Goal: Transaction & Acquisition: Download file/media

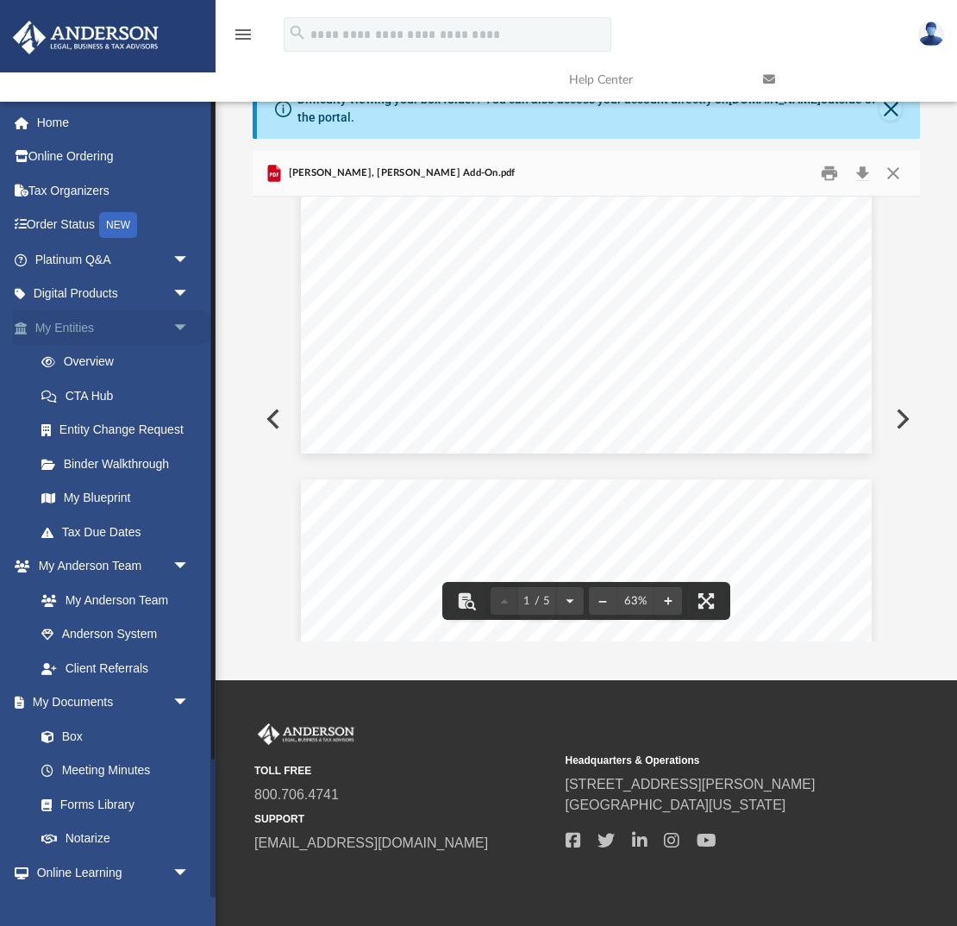
scroll to position [162, 0]
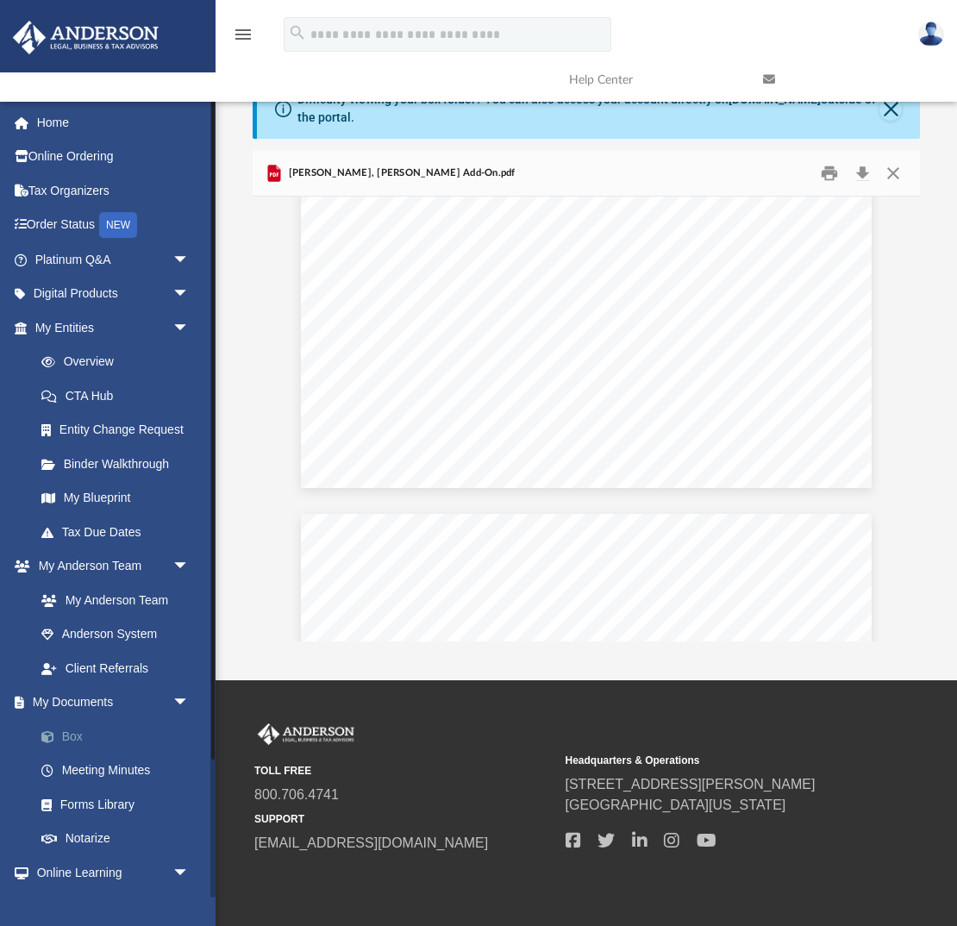
click at [72, 732] on link "Box" at bounding box center [119, 736] width 191 height 34
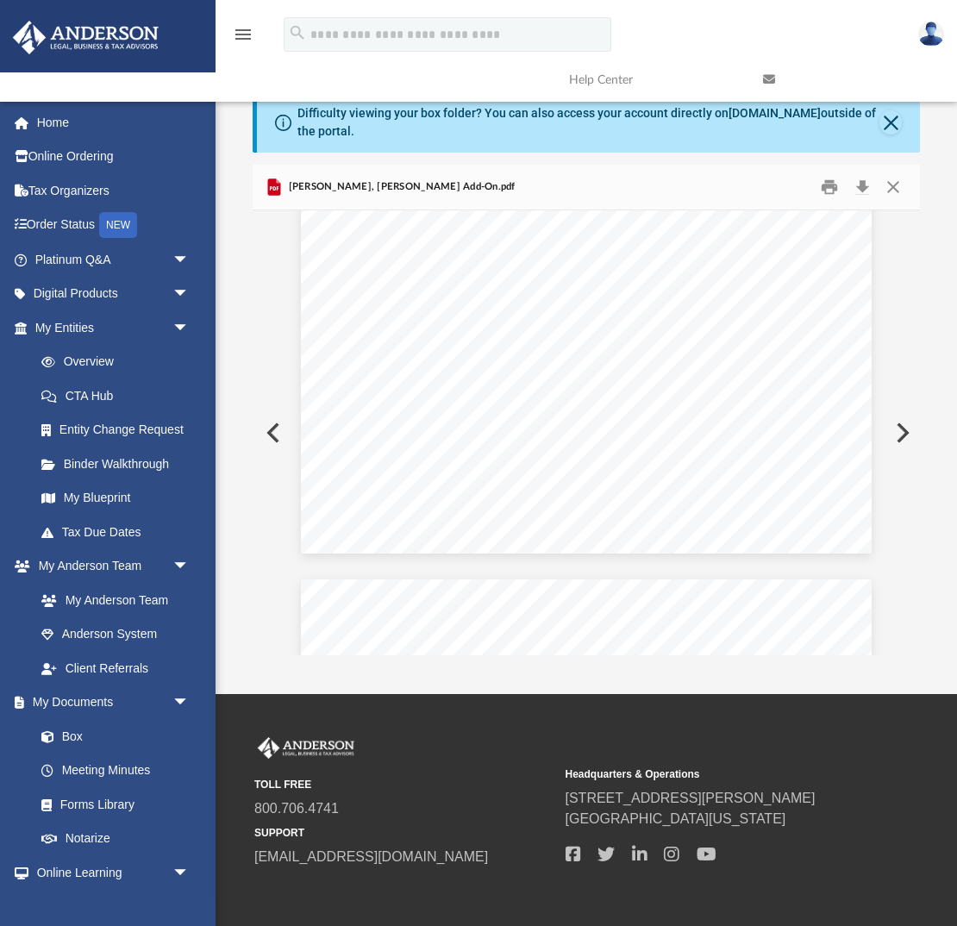
scroll to position [108, 0]
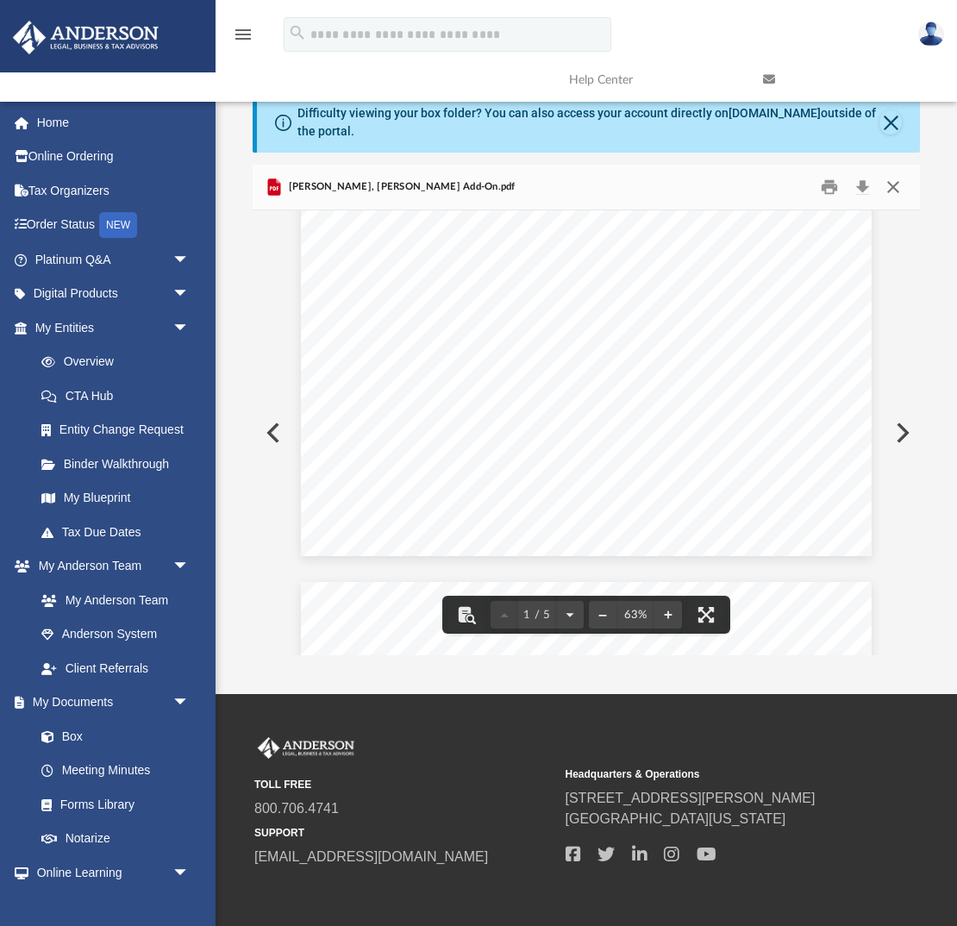
click at [894, 185] on button "Close" at bounding box center [893, 187] width 31 height 27
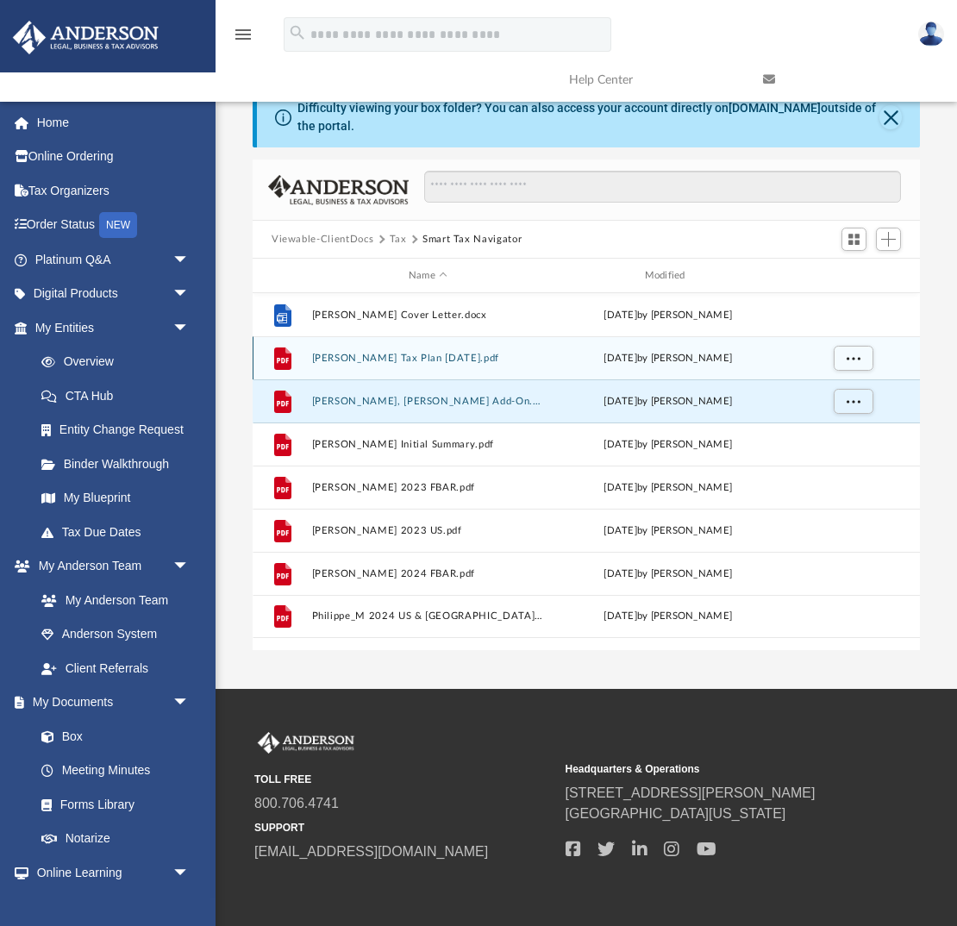
scroll to position [3, 0]
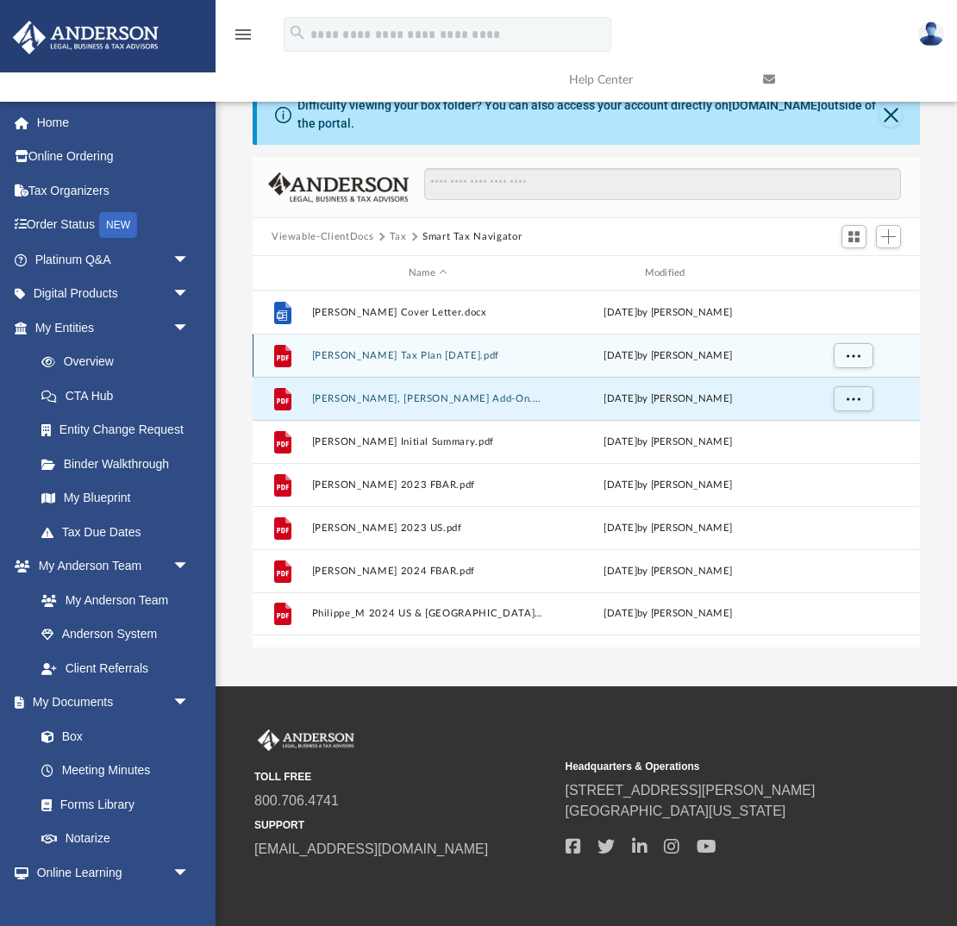
click at [418, 357] on button "Marc Philippe Tax Plan 2025-10-03.pdf" at bounding box center [428, 355] width 233 height 11
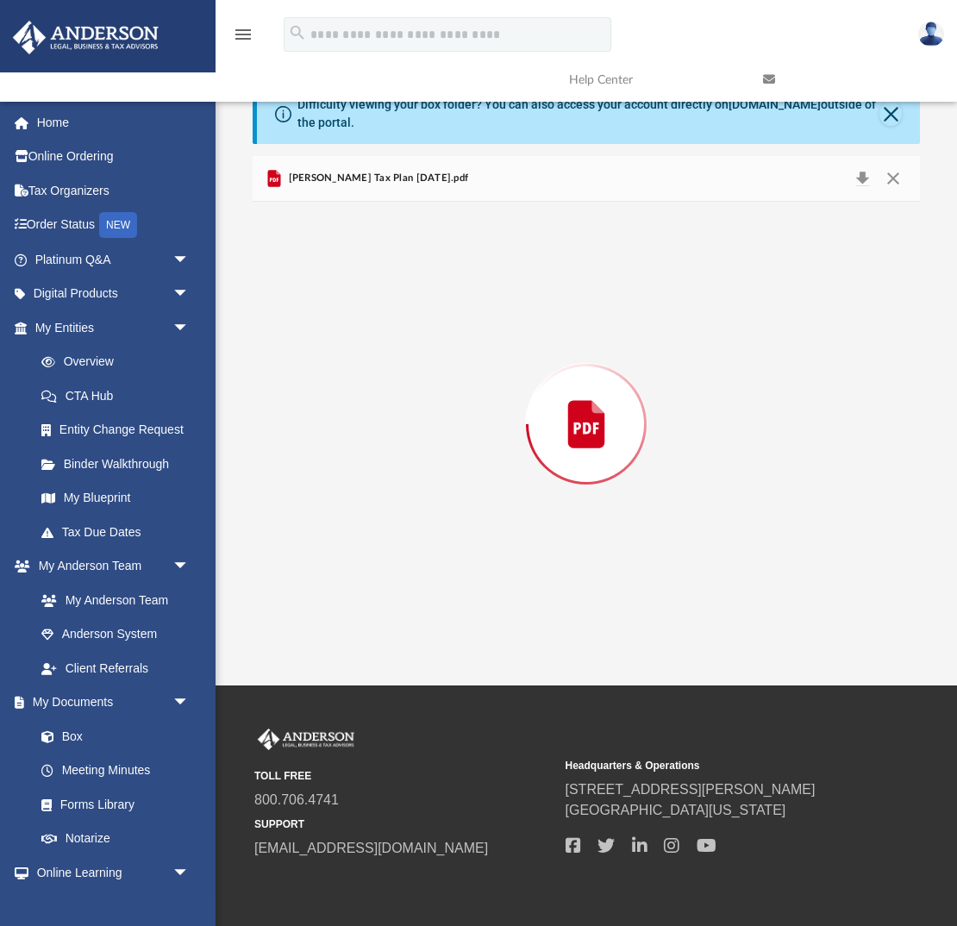
scroll to position [10, 0]
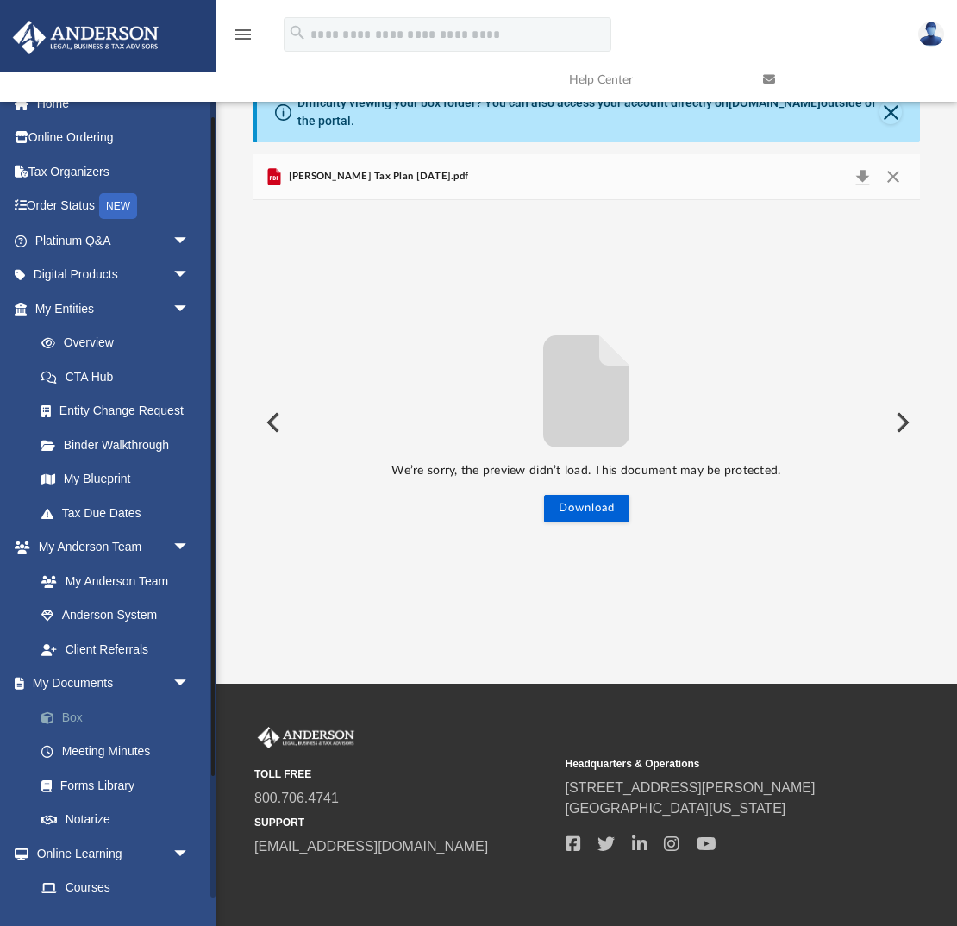
click at [70, 723] on link "Box" at bounding box center [119, 717] width 191 height 34
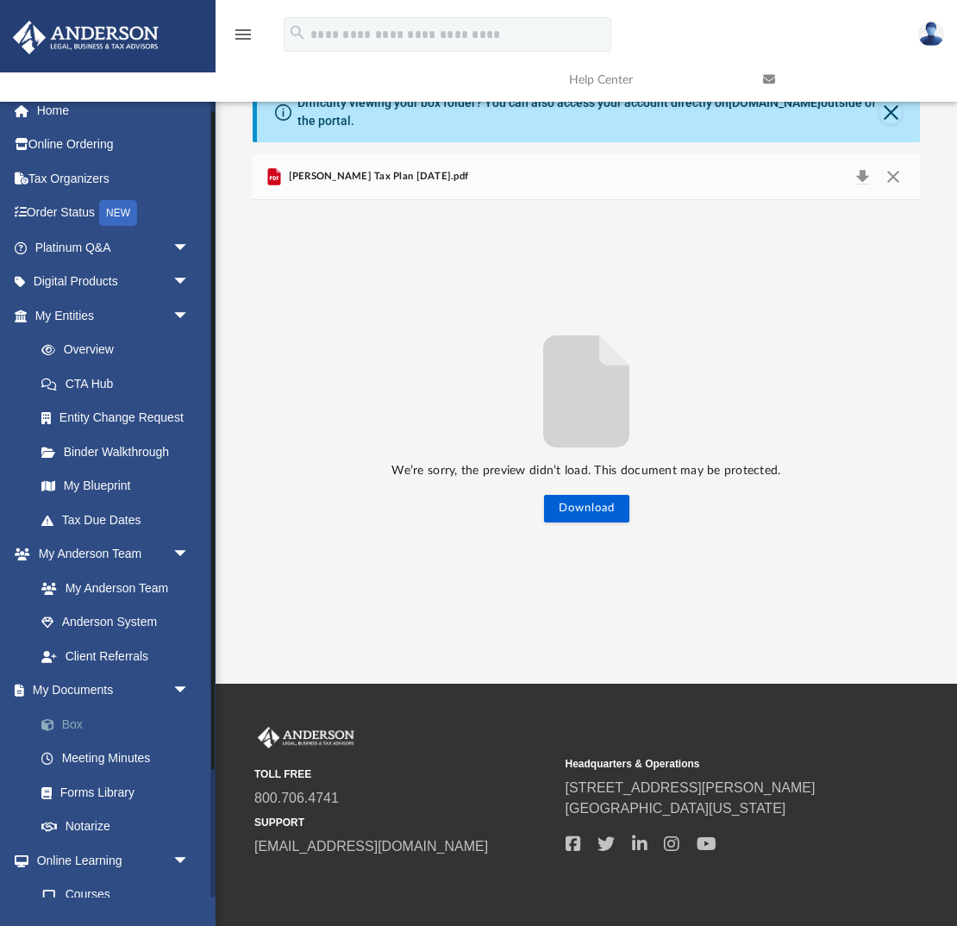
click at [68, 722] on link "Box" at bounding box center [119, 724] width 191 height 34
click at [892, 183] on button "Close" at bounding box center [893, 177] width 31 height 24
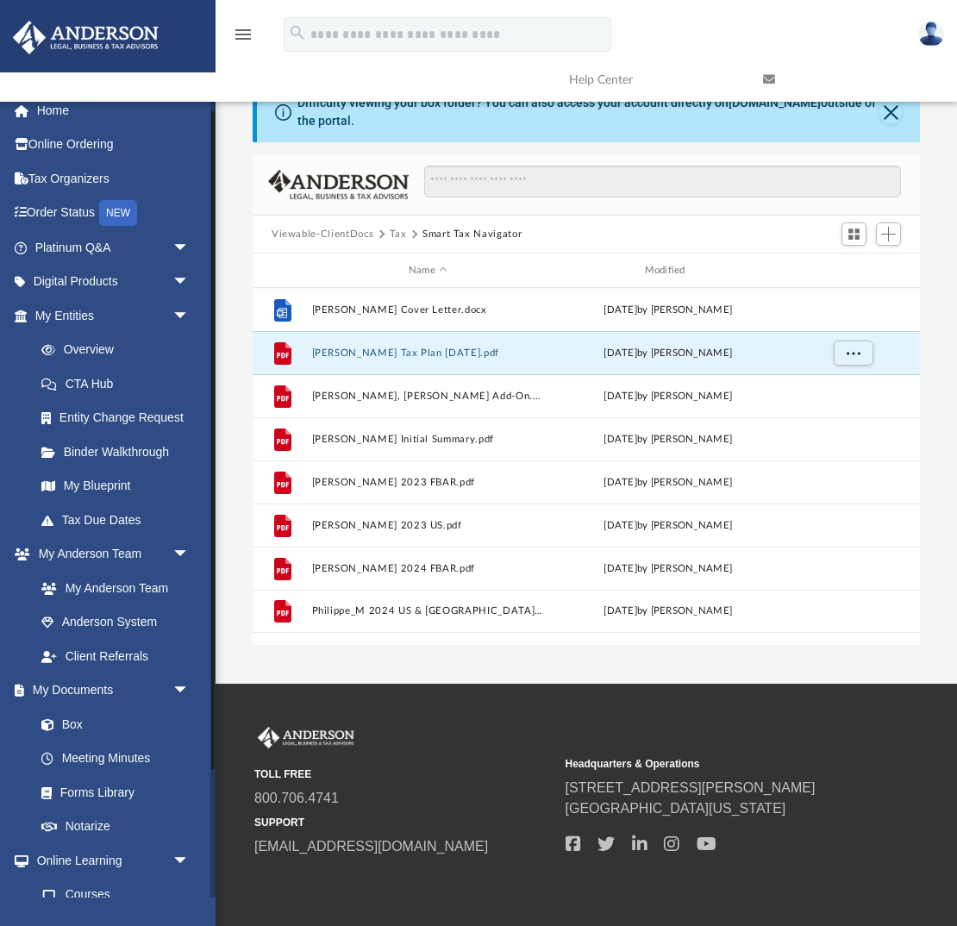
scroll to position [6, 0]
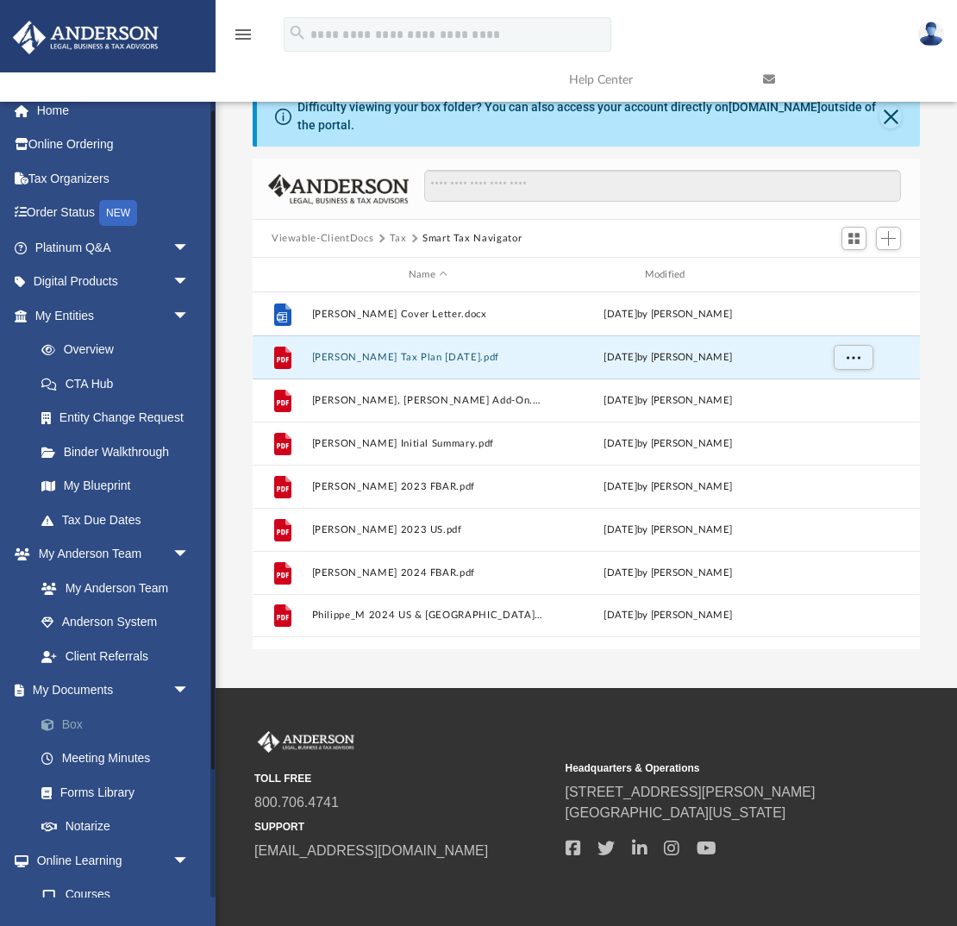
click at [65, 730] on link "Box" at bounding box center [119, 724] width 191 height 34
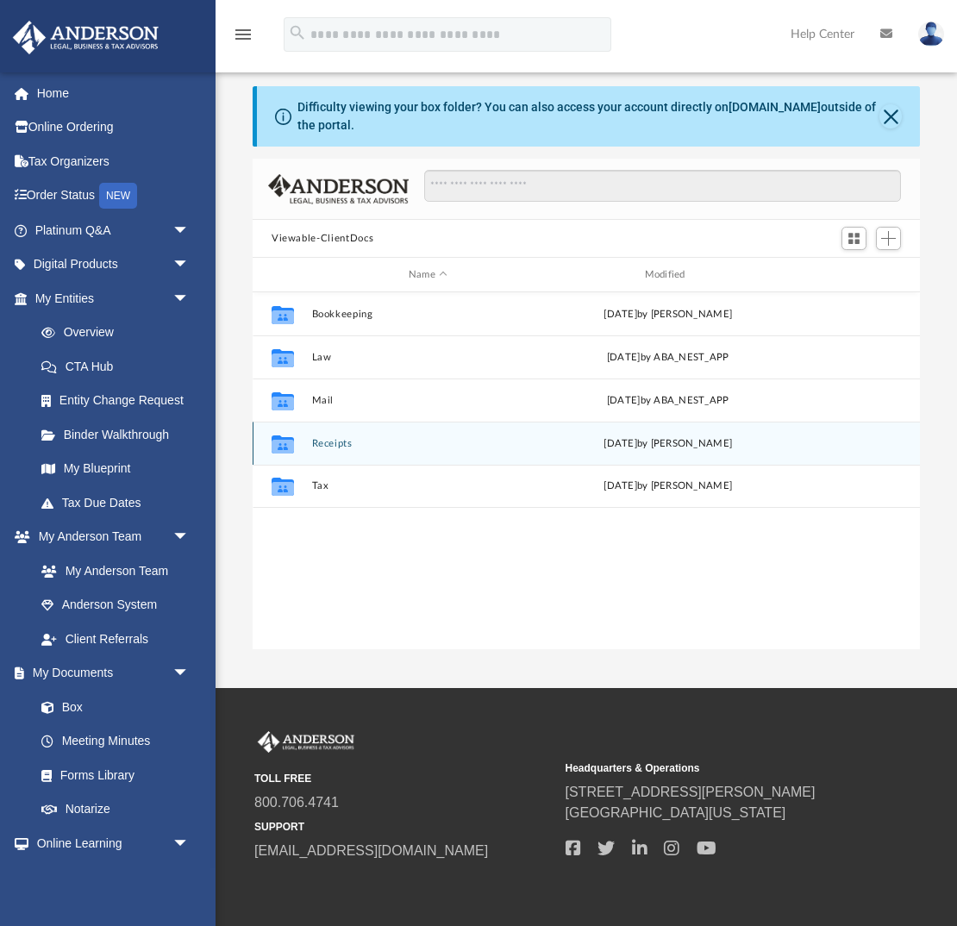
scroll to position [391, 667]
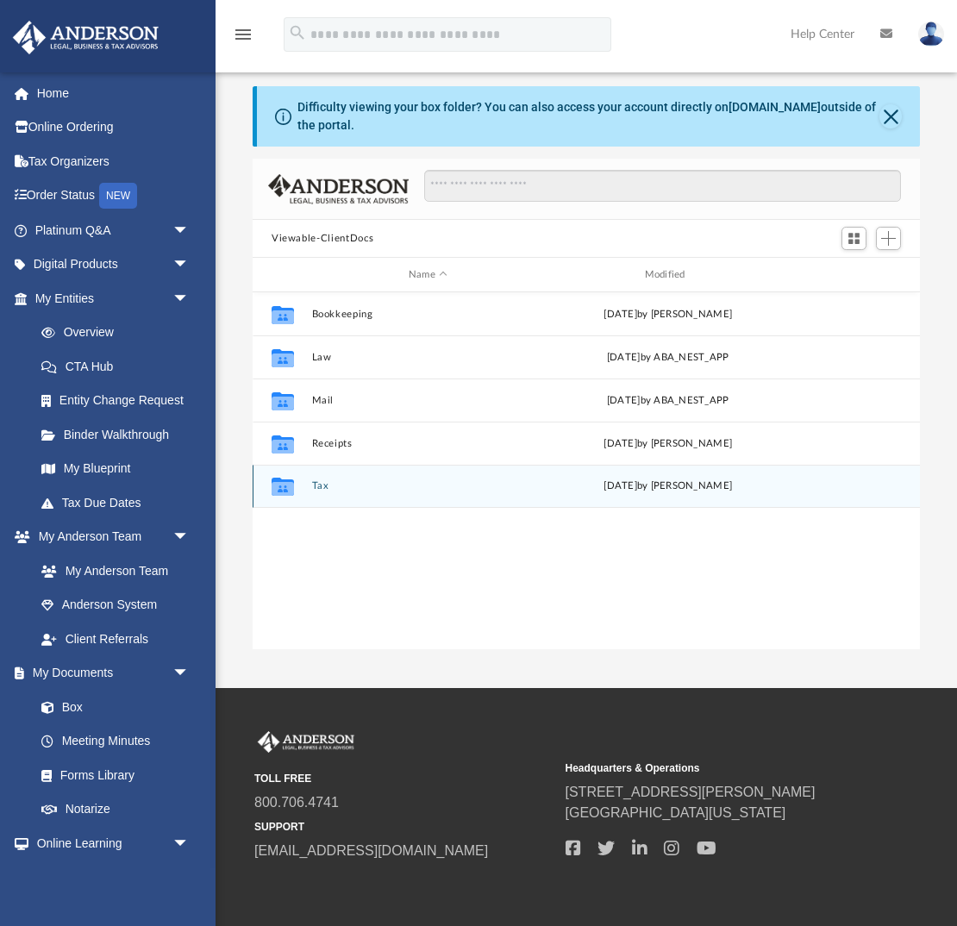
click at [316, 485] on button "Tax" at bounding box center [428, 485] width 233 height 11
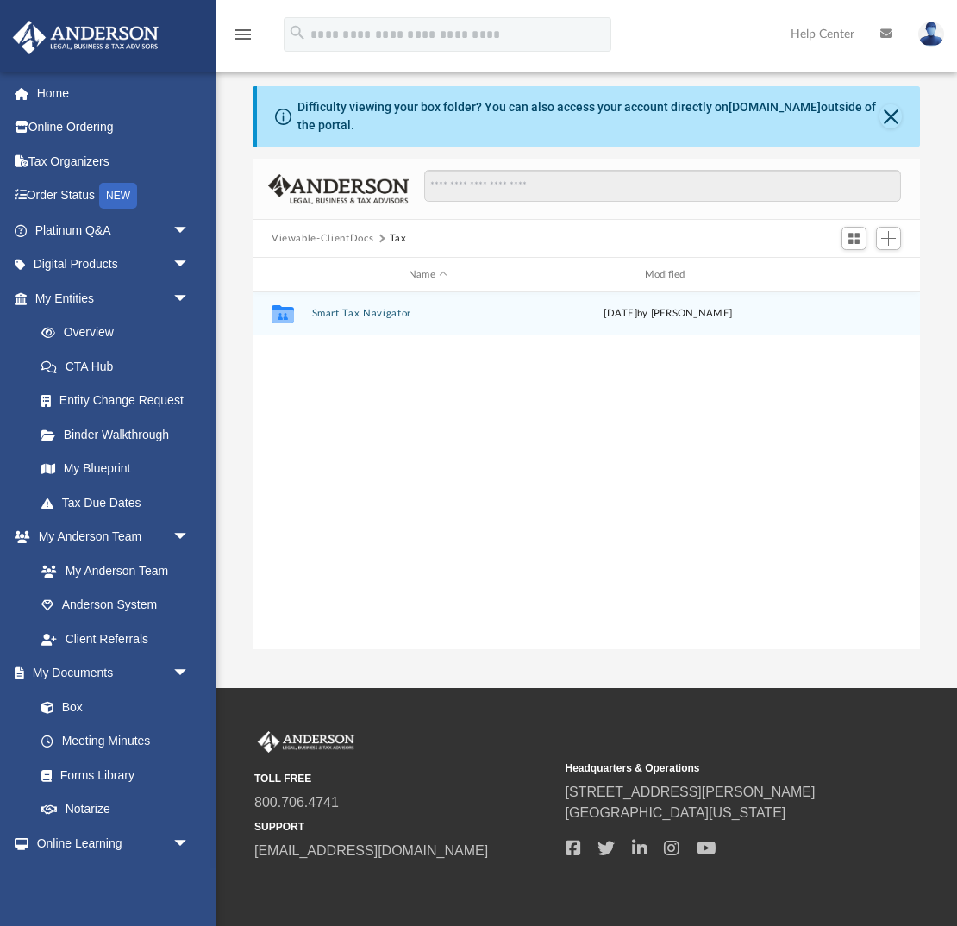
click at [330, 305] on div "Collaborated Folder Smart Tax Navigator [DATE] by [PERSON_NAME]" at bounding box center [586, 313] width 667 height 43
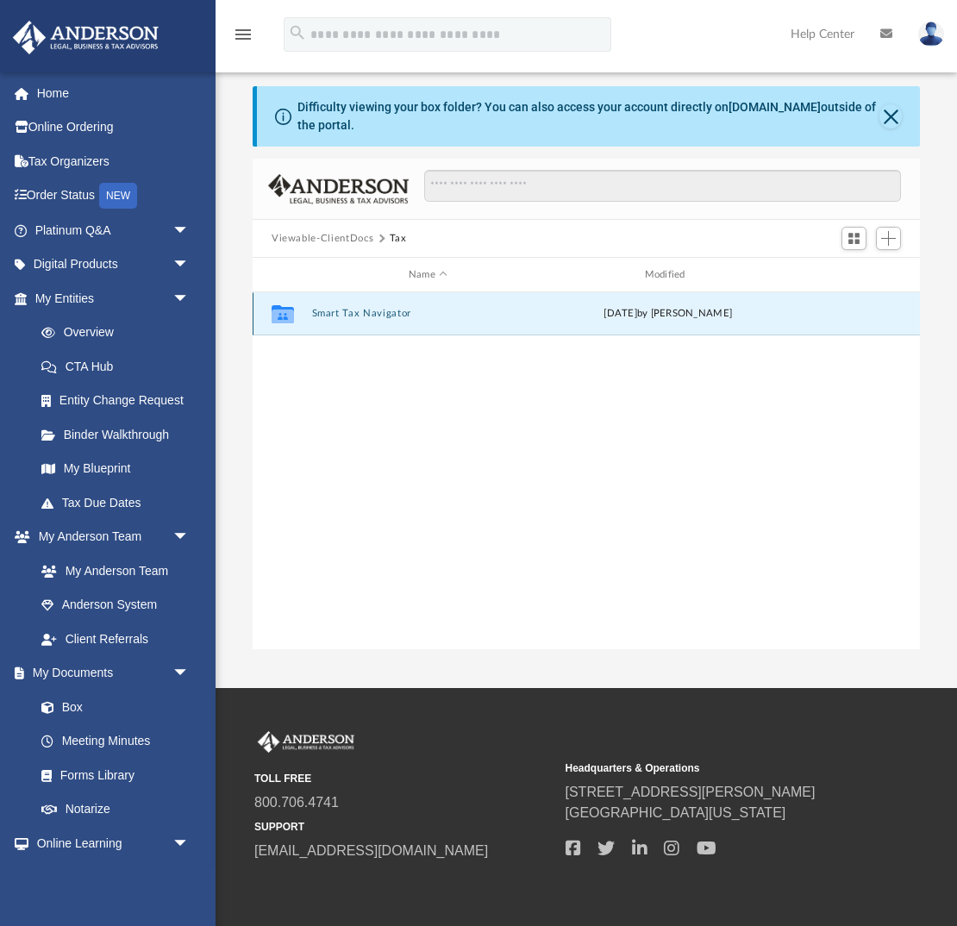
click at [328, 315] on button "Smart Tax Navigator" at bounding box center [428, 313] width 233 height 11
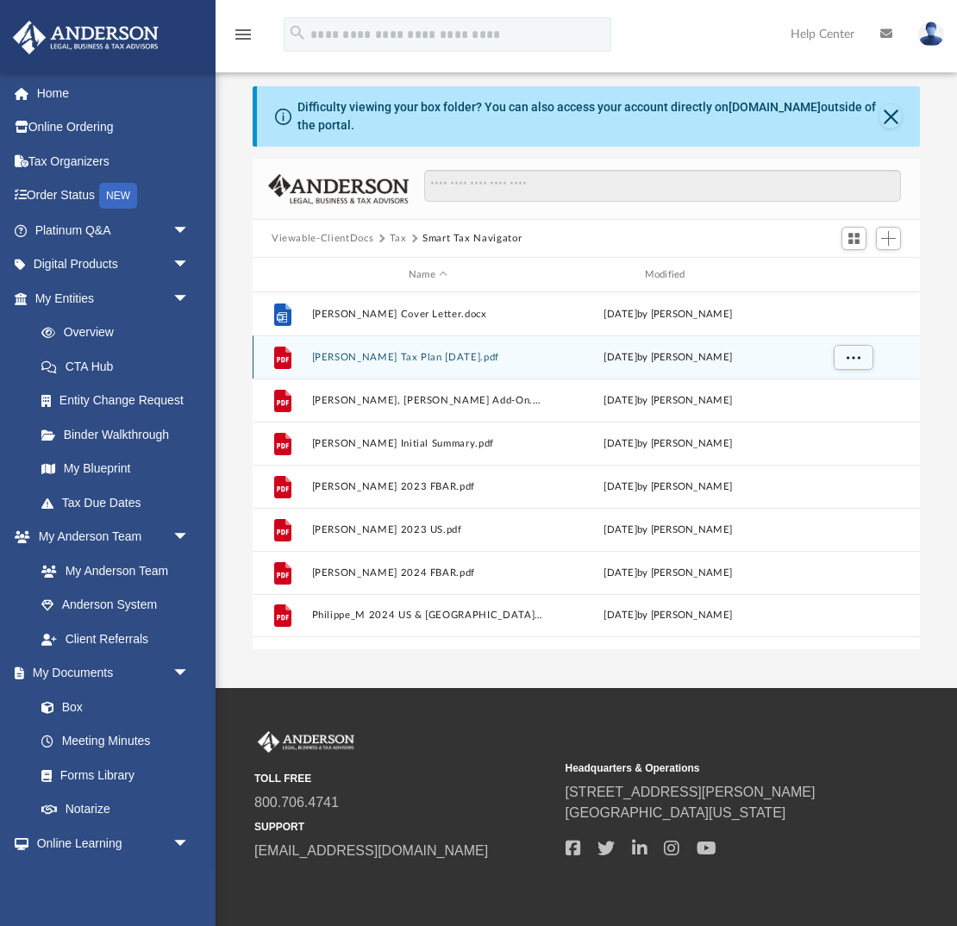
click at [382, 356] on button "[PERSON_NAME] Tax Plan [DATE].pdf" at bounding box center [428, 357] width 233 height 11
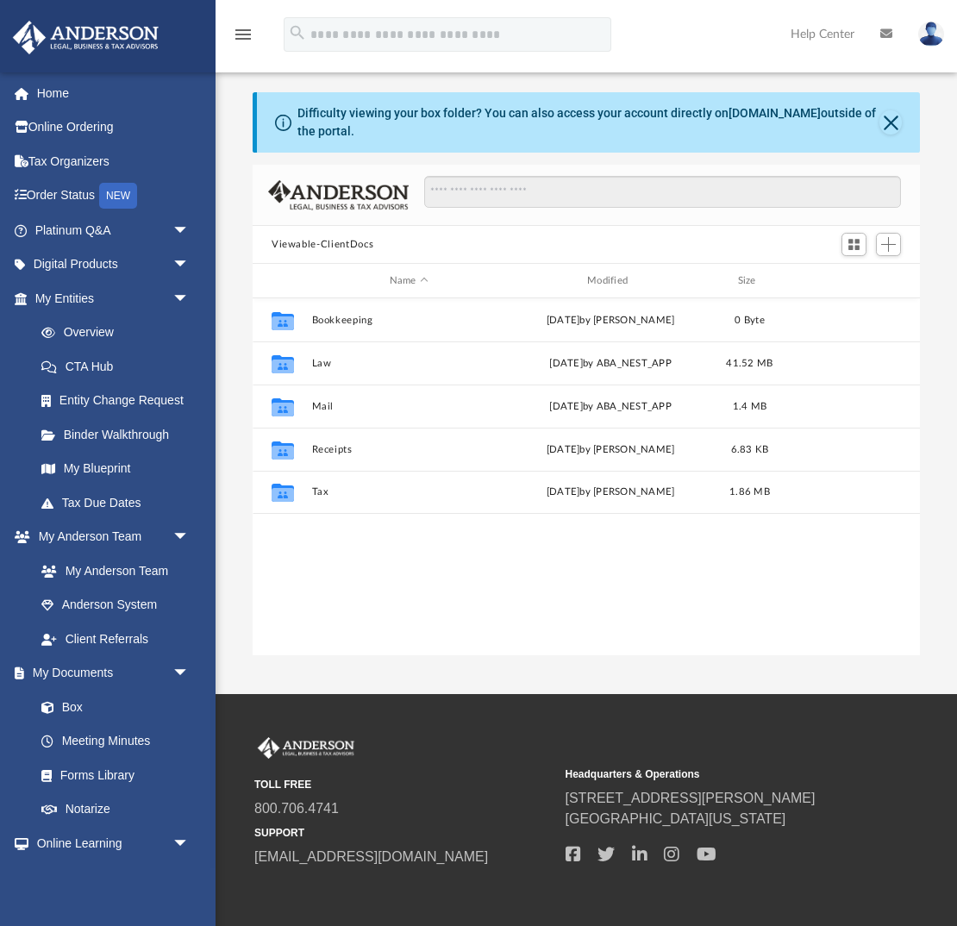
scroll to position [391, 667]
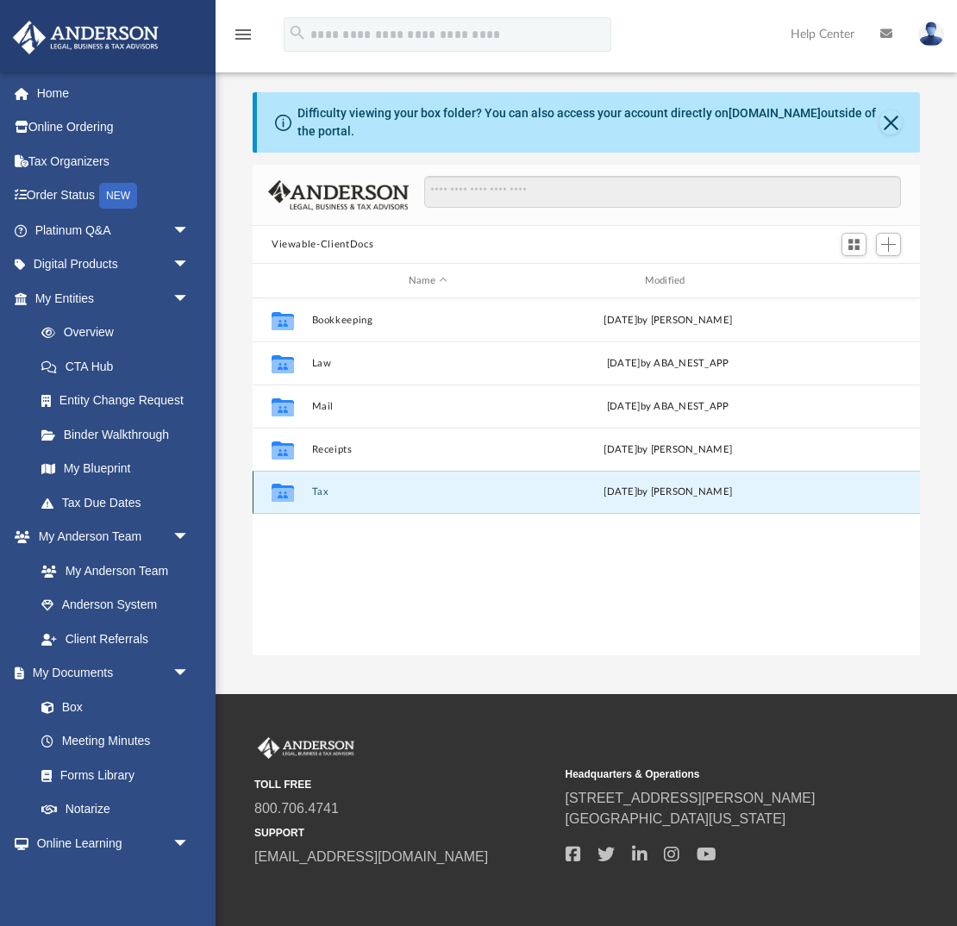
click at [312, 489] on button "Tax" at bounding box center [428, 491] width 233 height 11
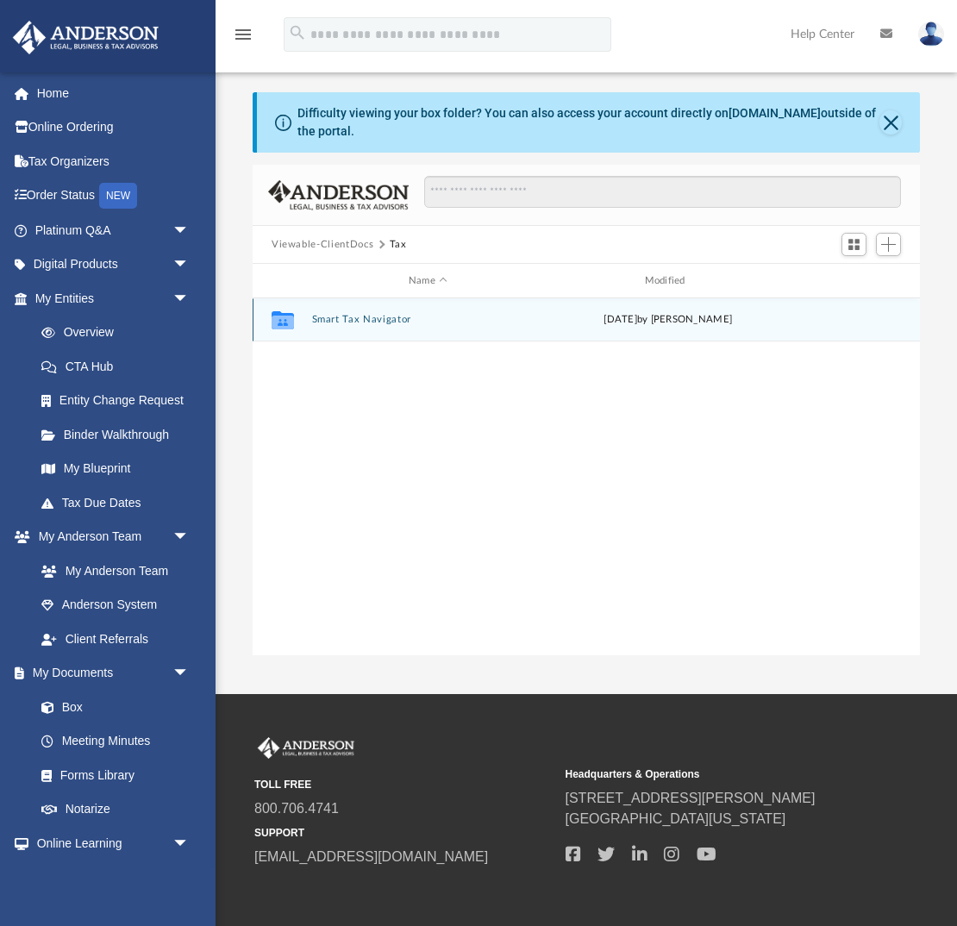
click at [357, 316] on button "Smart Tax Navigator" at bounding box center [428, 319] width 233 height 11
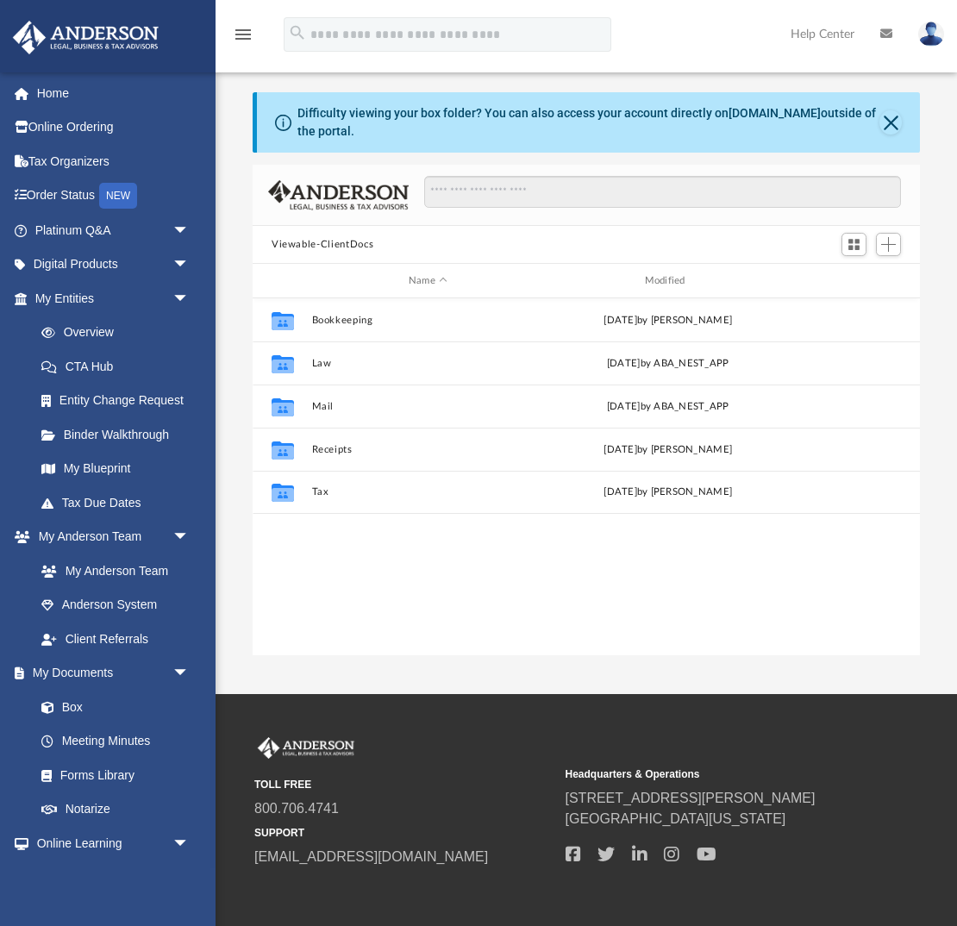
scroll to position [391, 667]
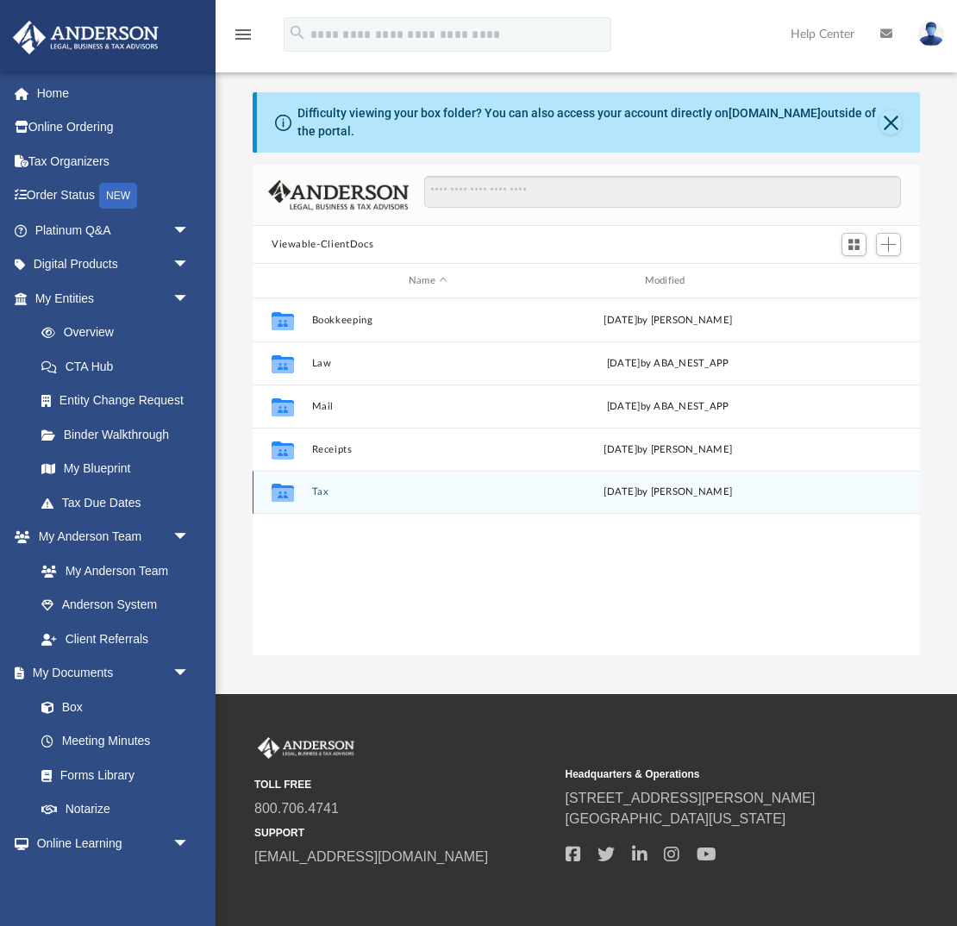
click at [325, 486] on button "Tax" at bounding box center [428, 491] width 233 height 11
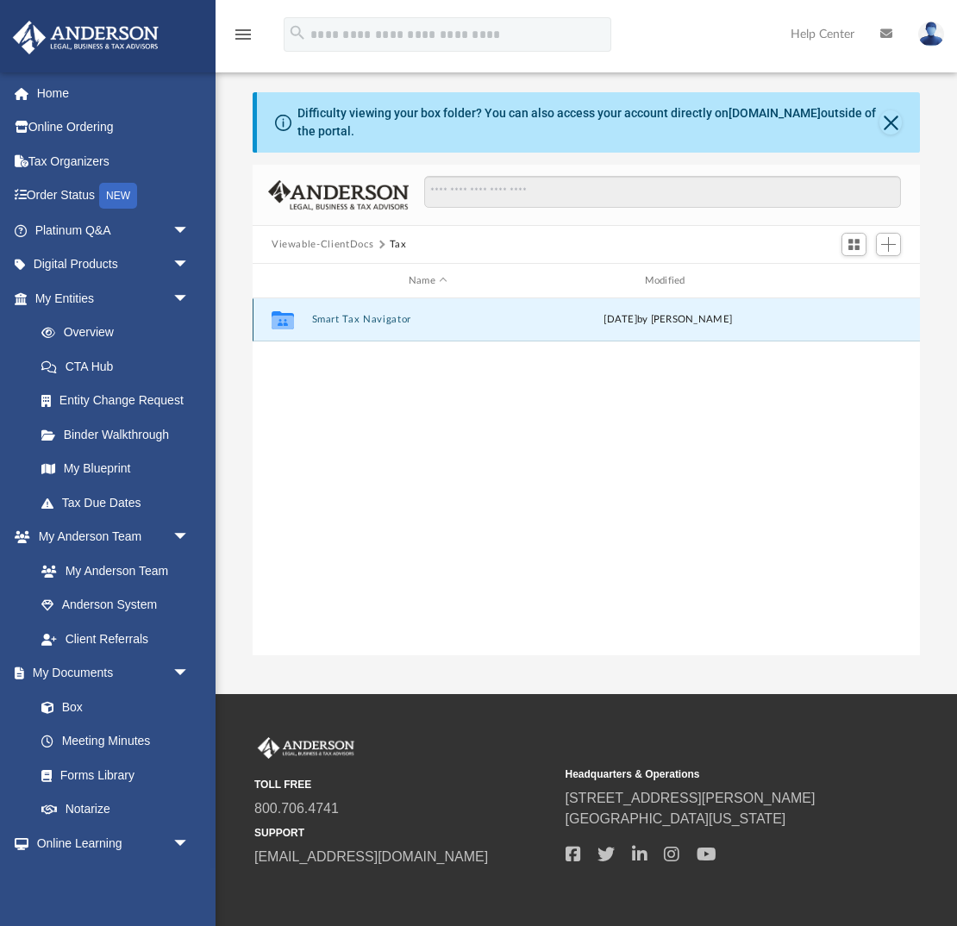
click at [321, 316] on button "Smart Tax Navigator" at bounding box center [428, 319] width 233 height 11
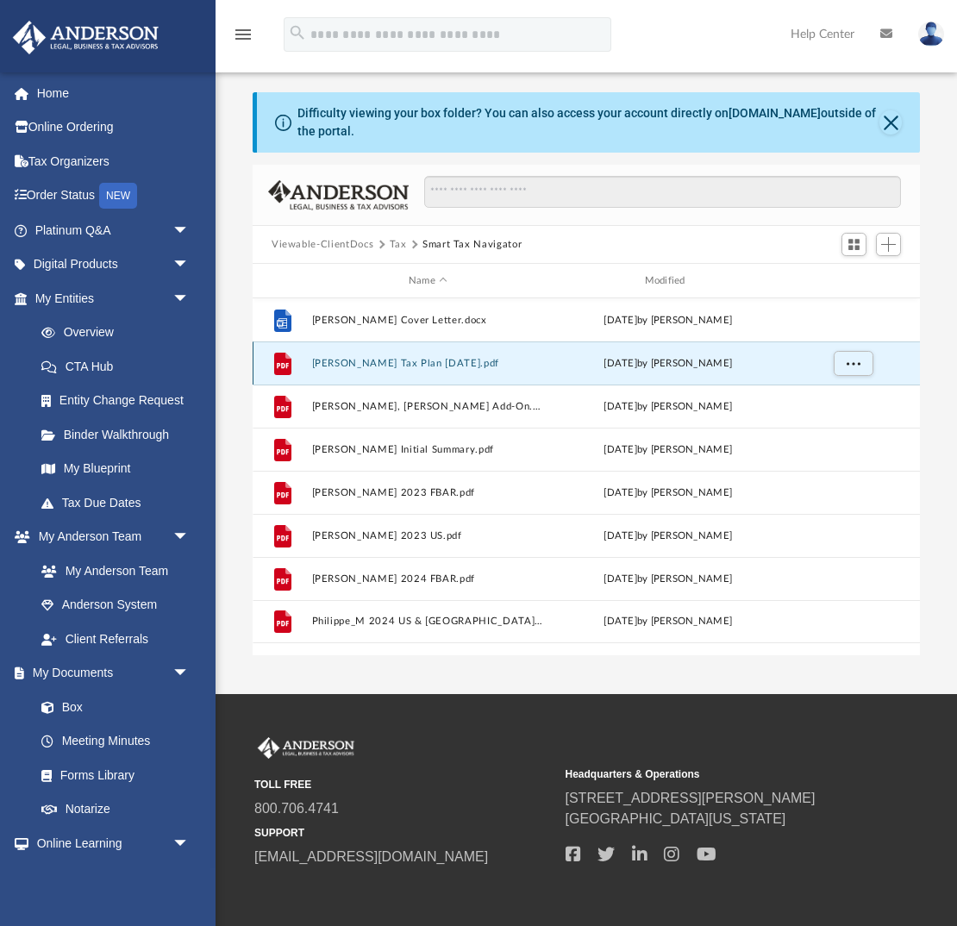
click at [385, 360] on button "Marc Philippe Tax Plan 2025-10-03.pdf" at bounding box center [428, 363] width 233 height 11
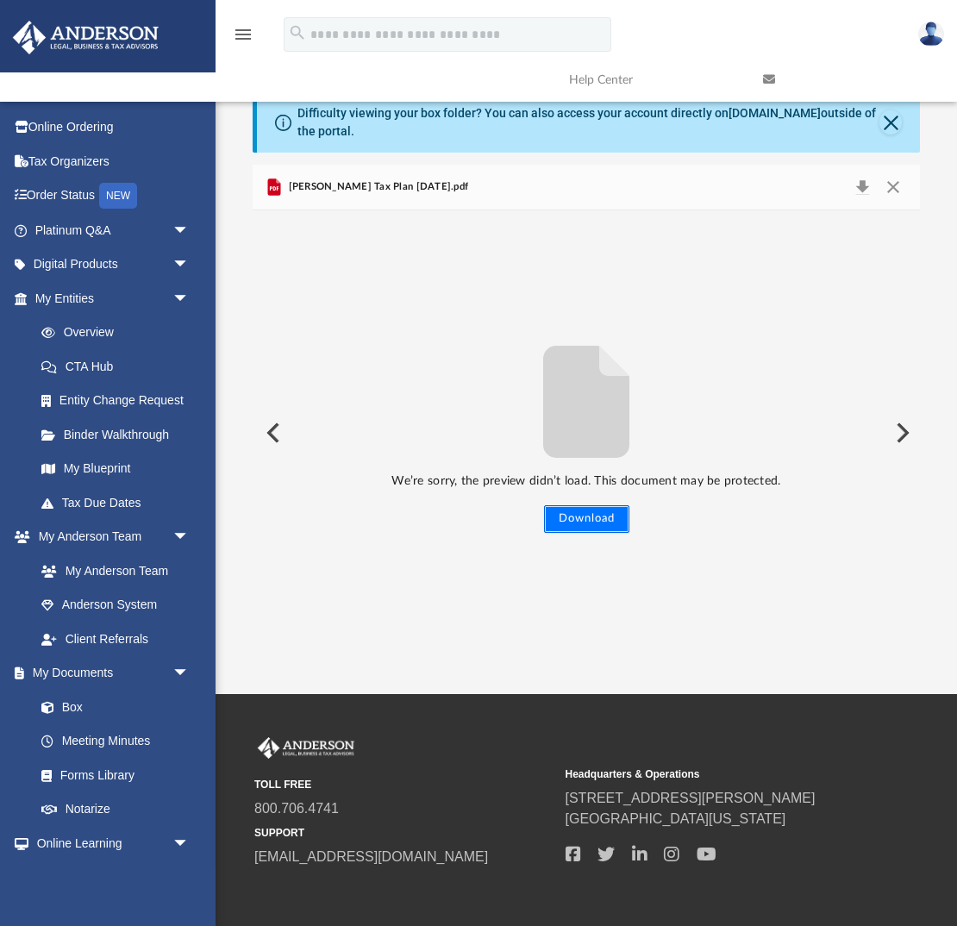
click at [611, 513] on button "Download" at bounding box center [586, 519] width 85 height 28
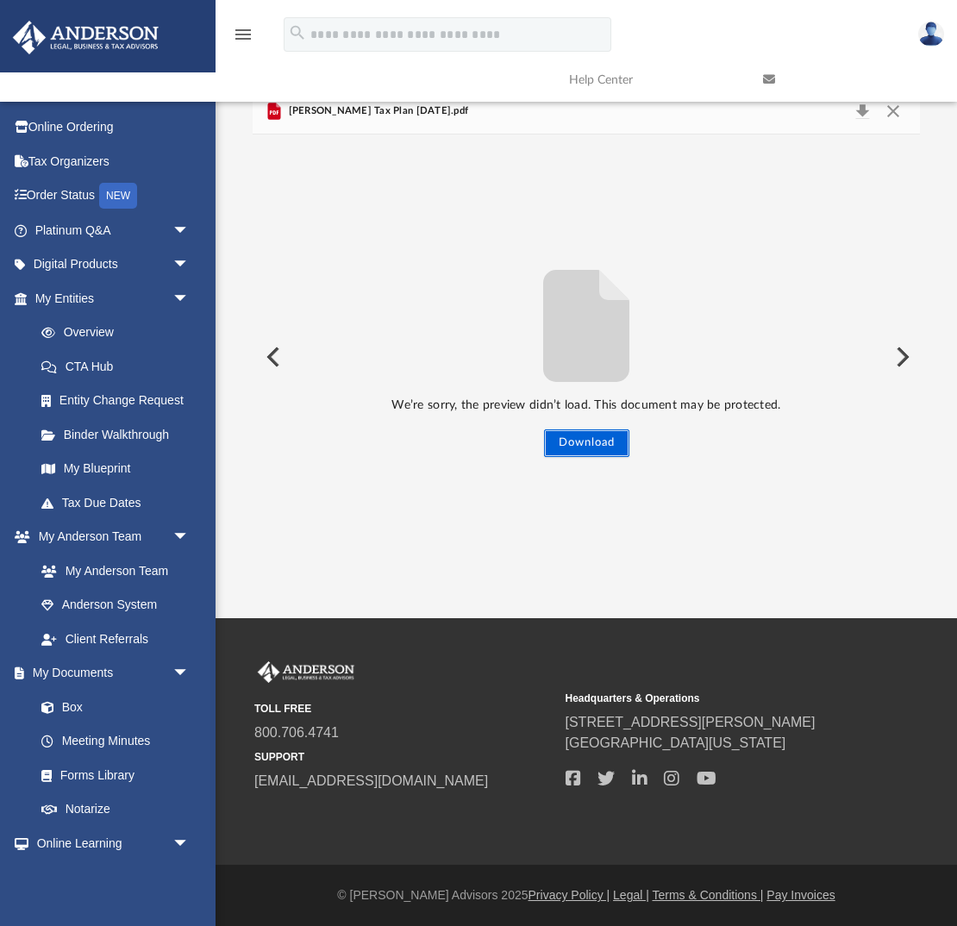
scroll to position [0, 0]
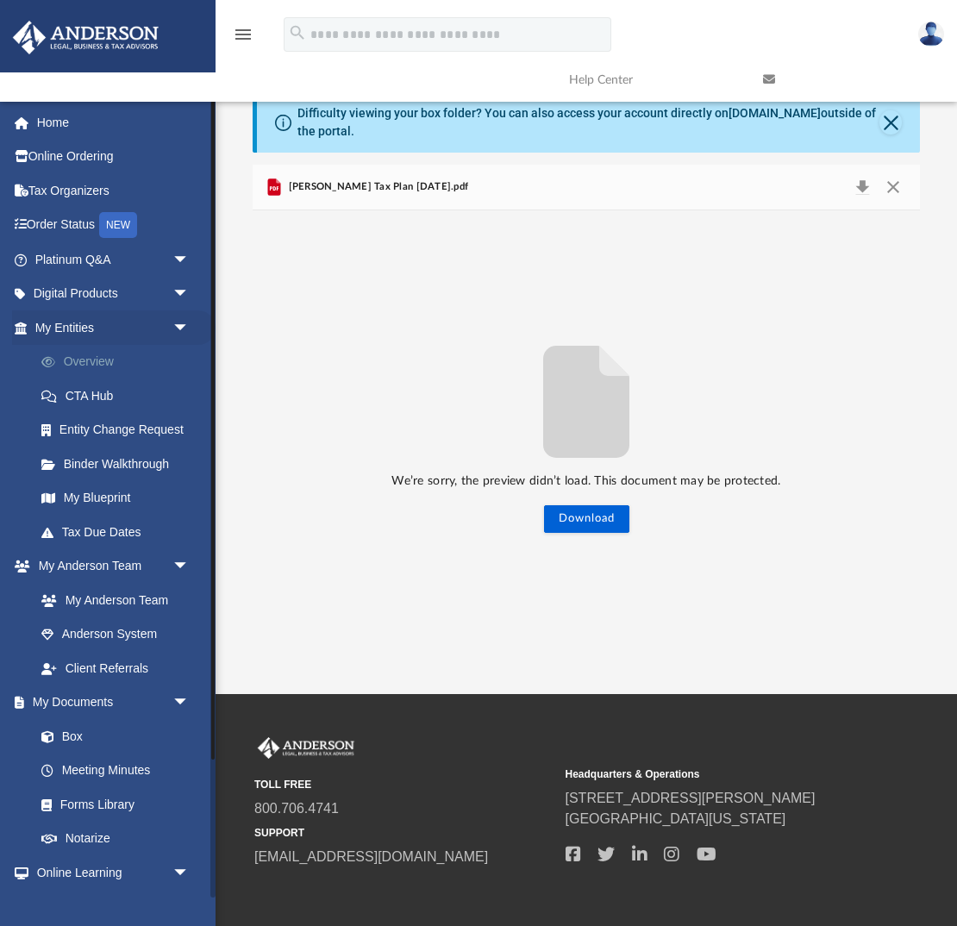
click at [73, 358] on link "Overview" at bounding box center [119, 362] width 191 height 34
